Goal: Information Seeking & Learning: Check status

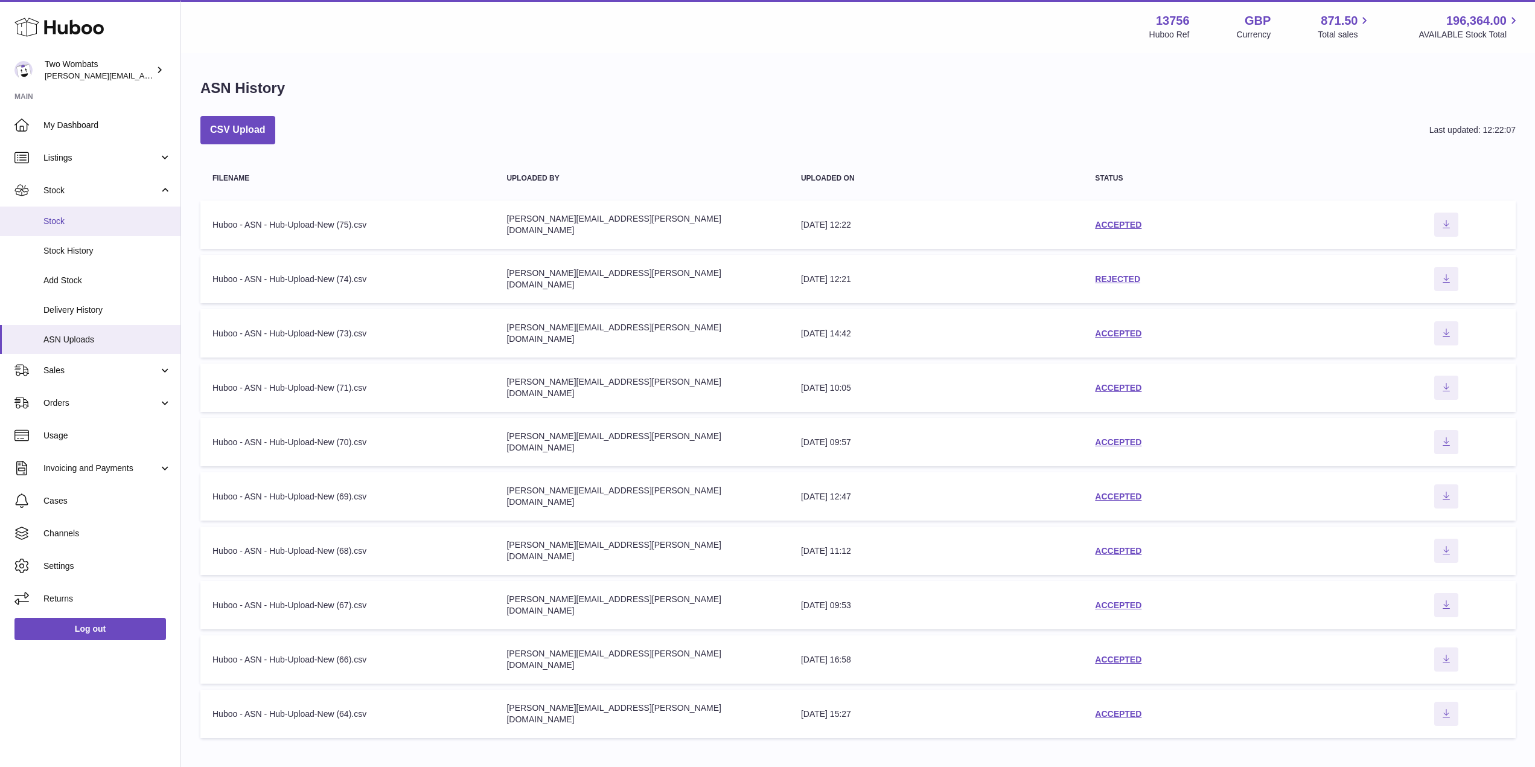
click at [152, 220] on span "Stock" at bounding box center [107, 220] width 128 height 11
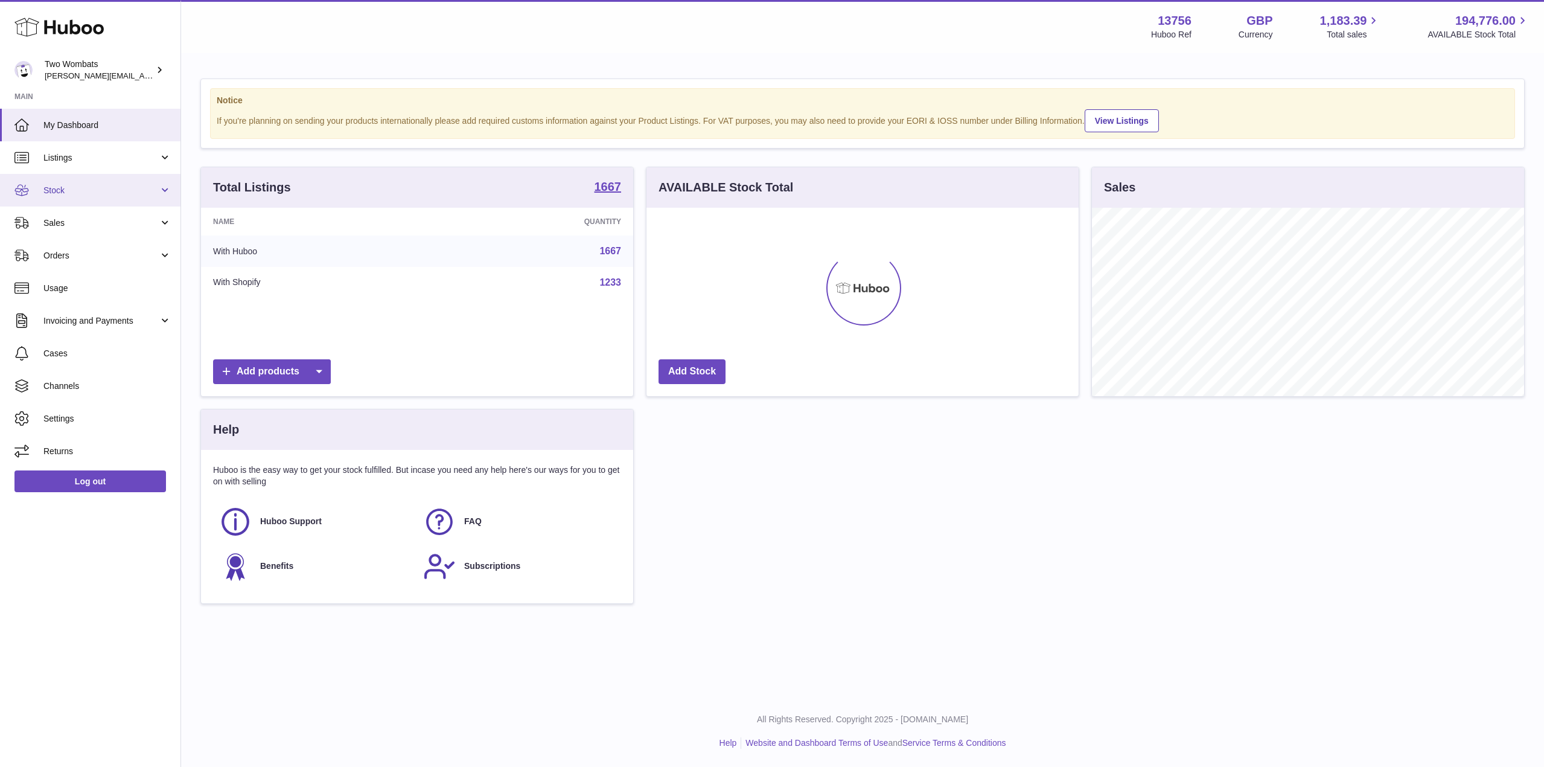
scroll to position [188, 432]
click at [167, 186] on link "Stock" at bounding box center [90, 190] width 180 height 33
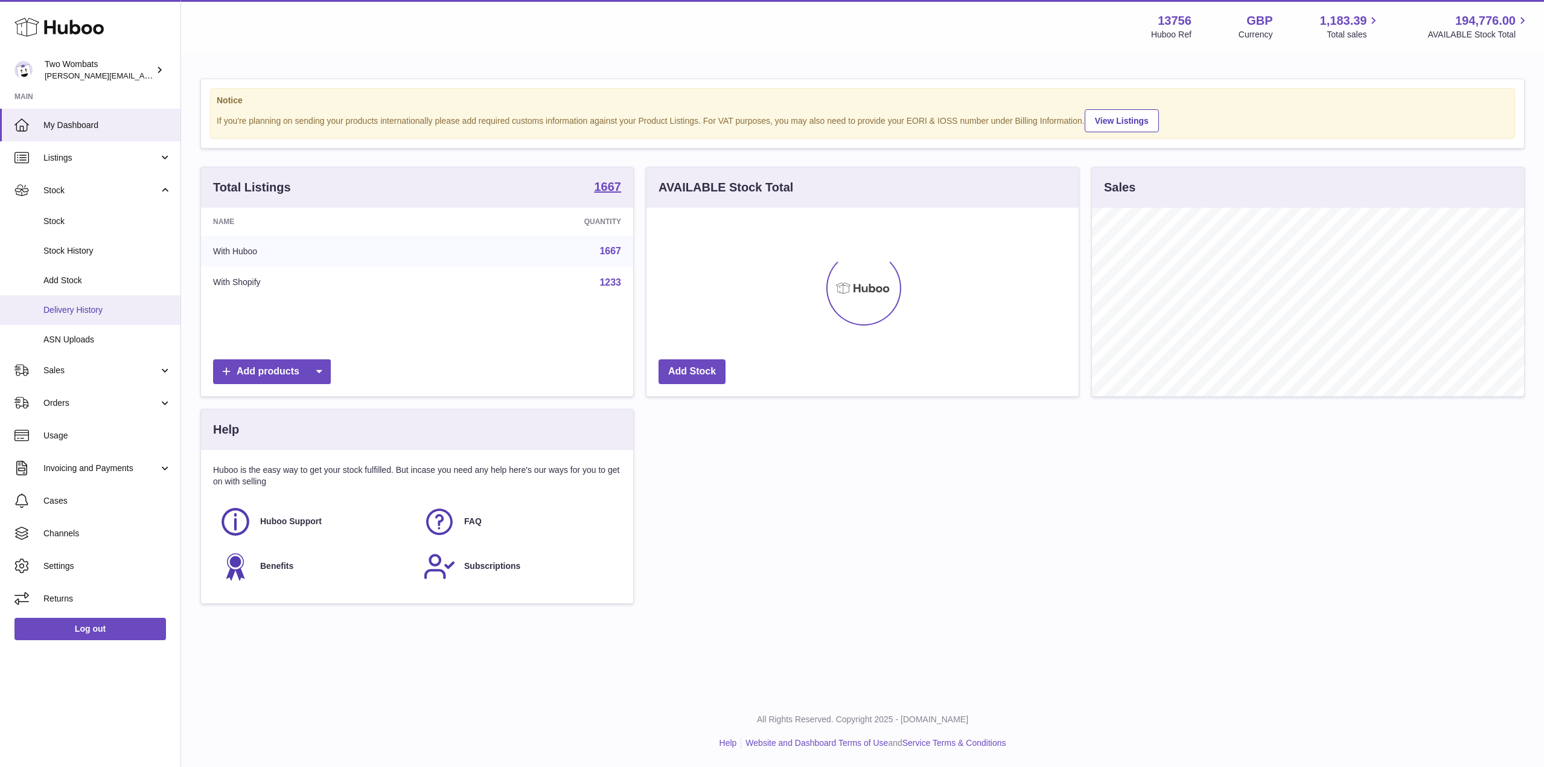
click at [100, 314] on span "Delivery History" at bounding box center [107, 309] width 128 height 11
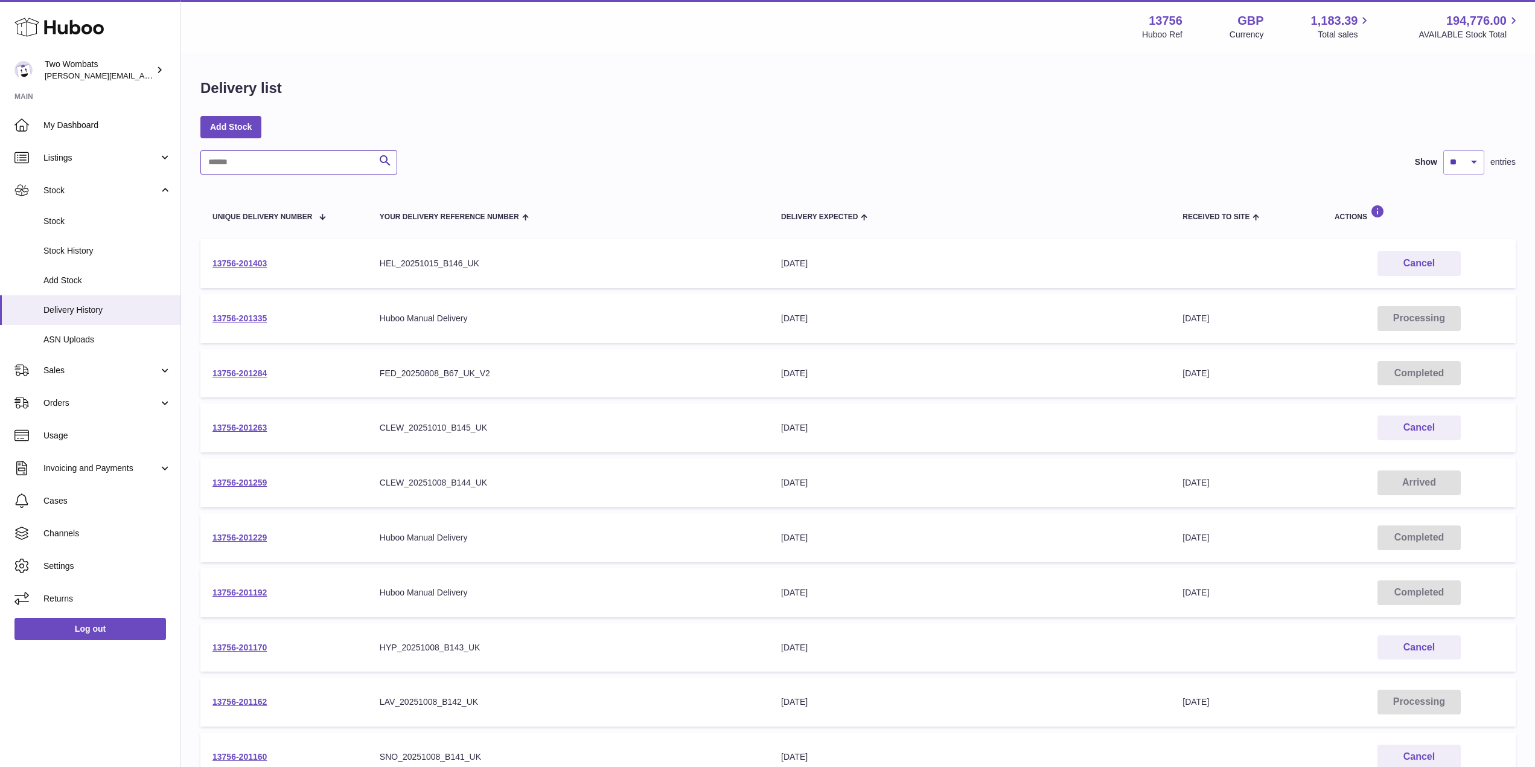
click at [270, 167] on input "text" at bounding box center [298, 162] width 197 height 24
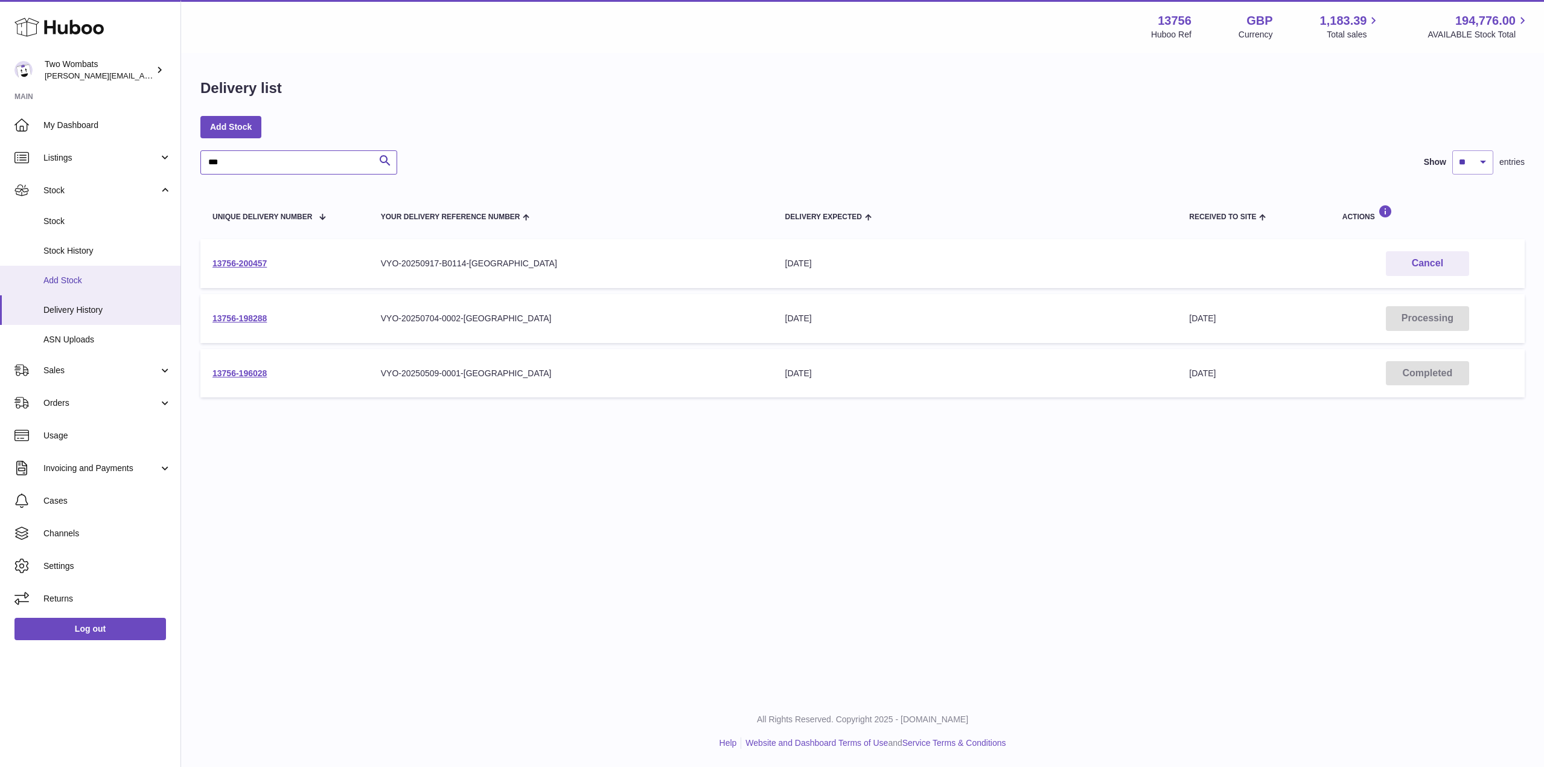
type input "***"
